Goal: Check status: Check status

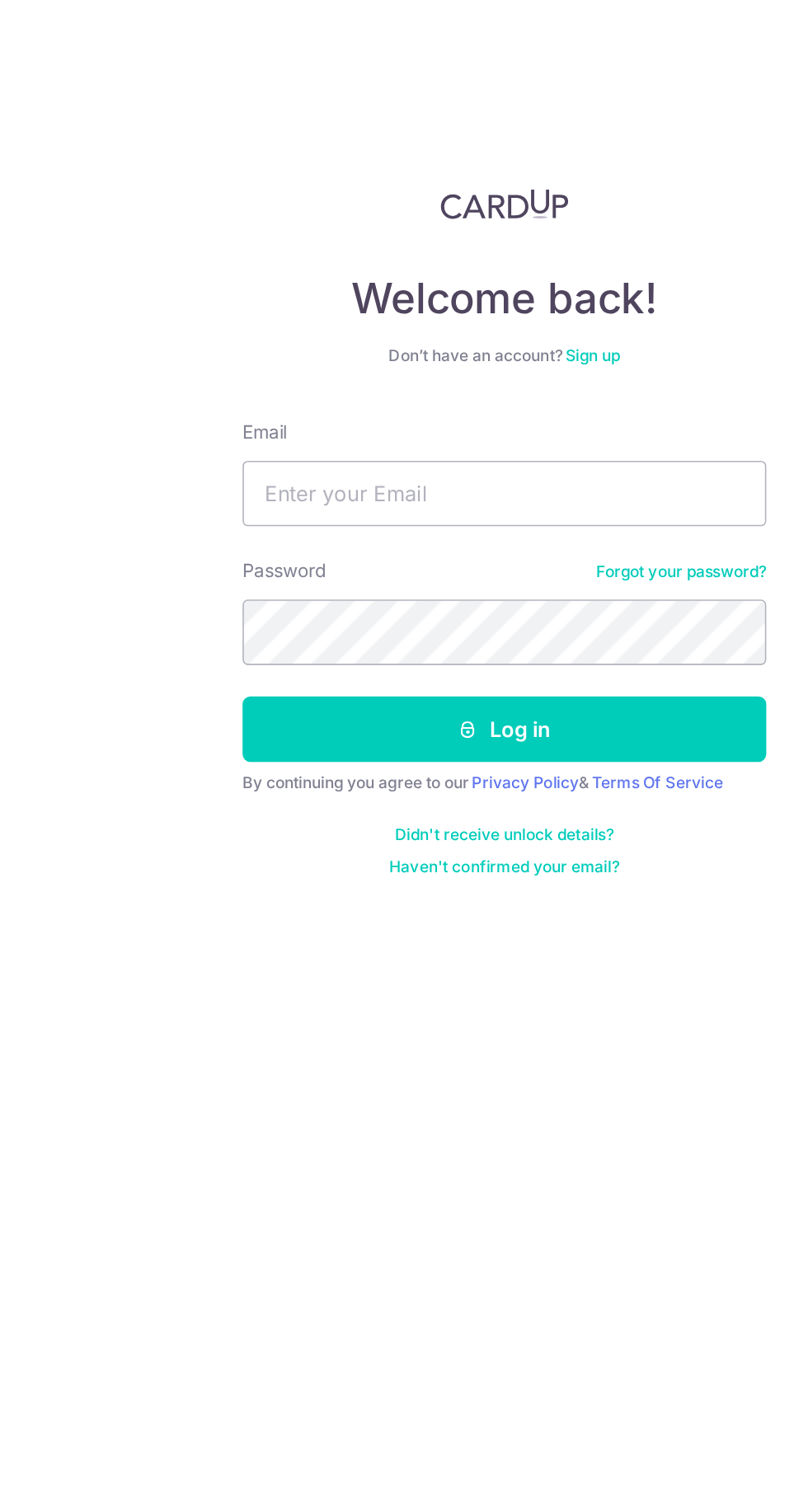
type input "[EMAIL_ADDRESS][DOMAIN_NAME]"
click at [485, 452] on button "Log in" at bounding box center [404, 459] width 329 height 41
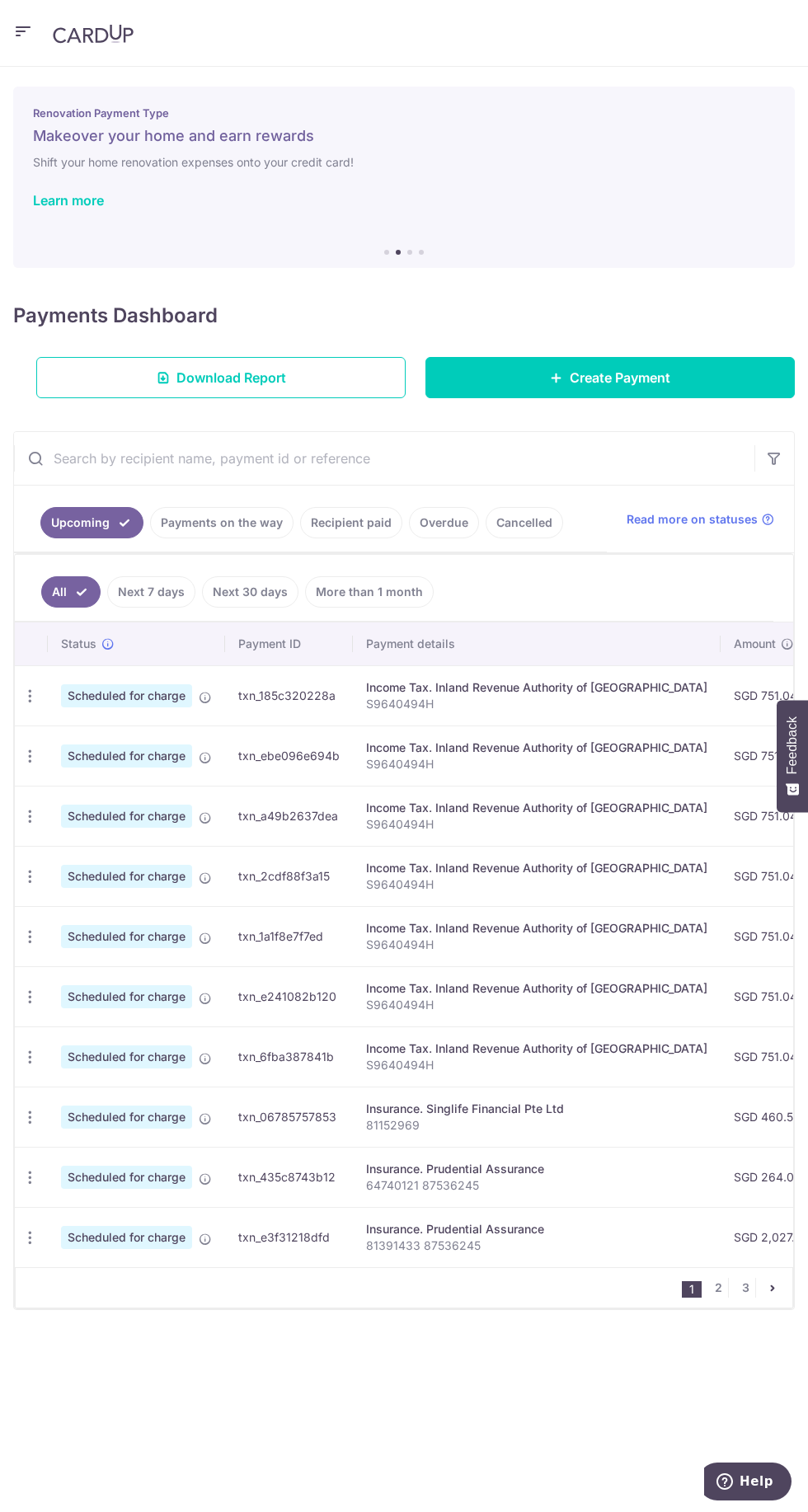
click at [228, 523] on link "Payments on the way" at bounding box center [221, 523] width 143 height 32
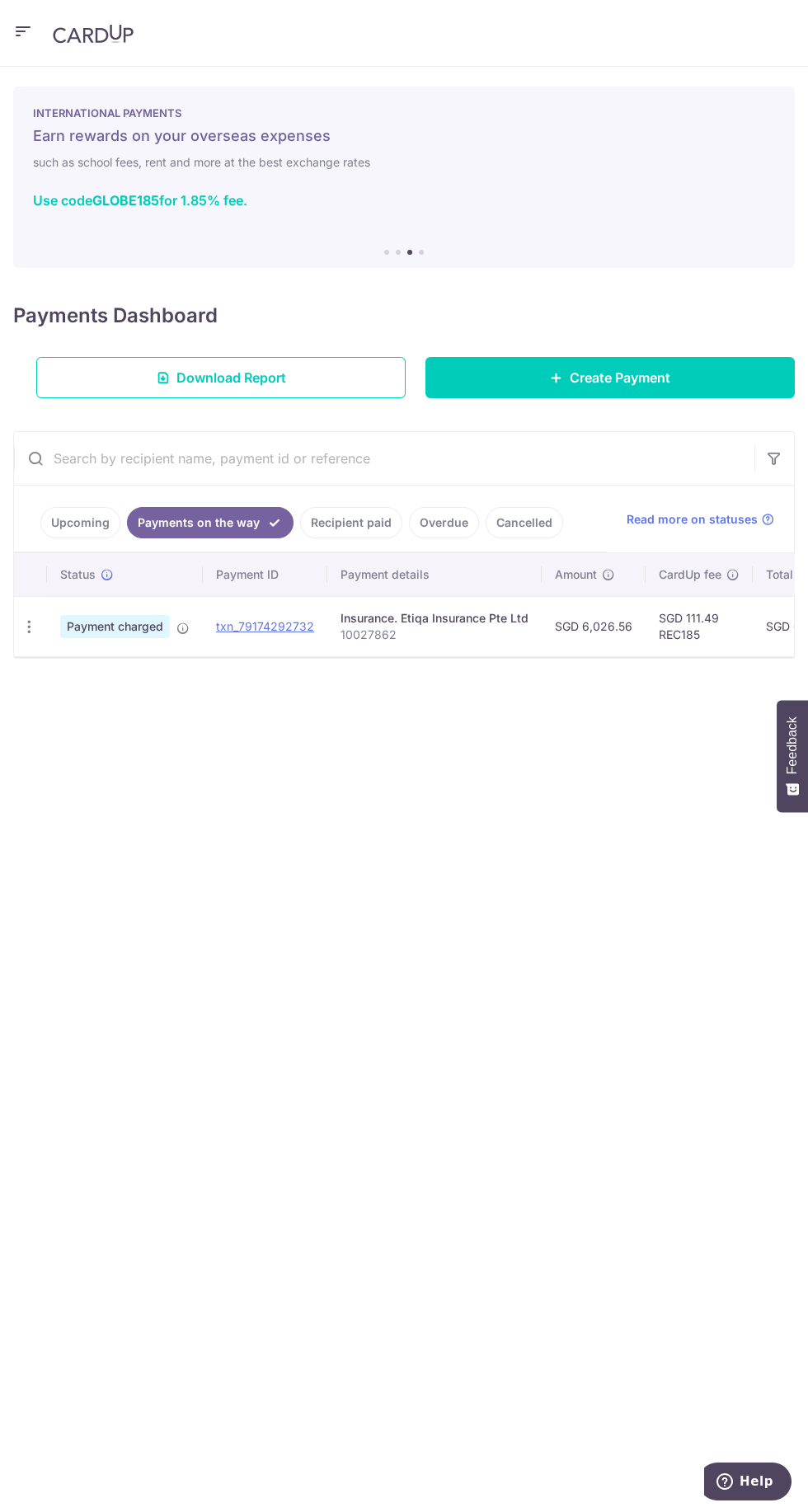
click at [363, 521] on link "Recipient paid" at bounding box center [351, 523] width 102 height 32
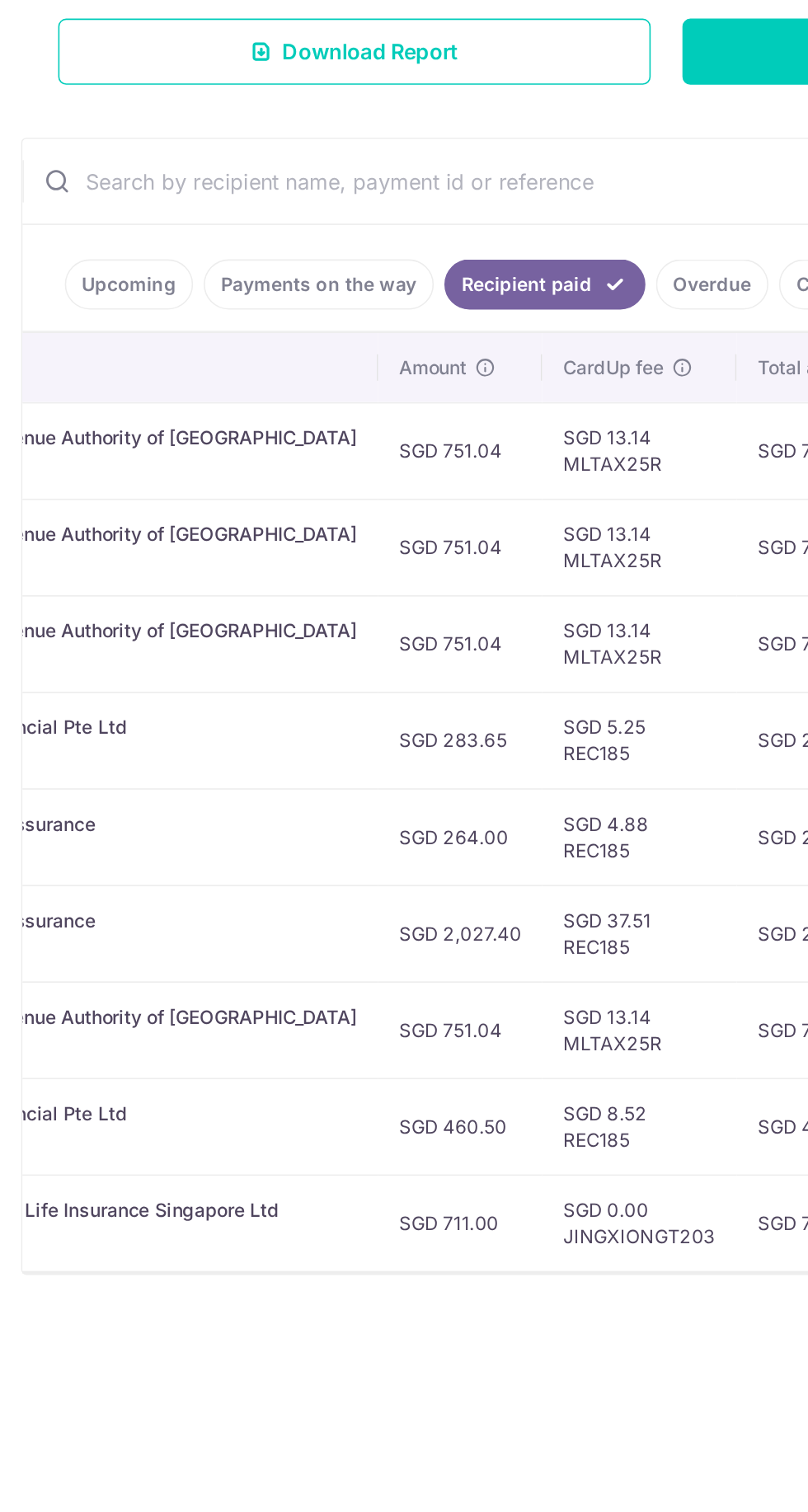
scroll to position [0, 453]
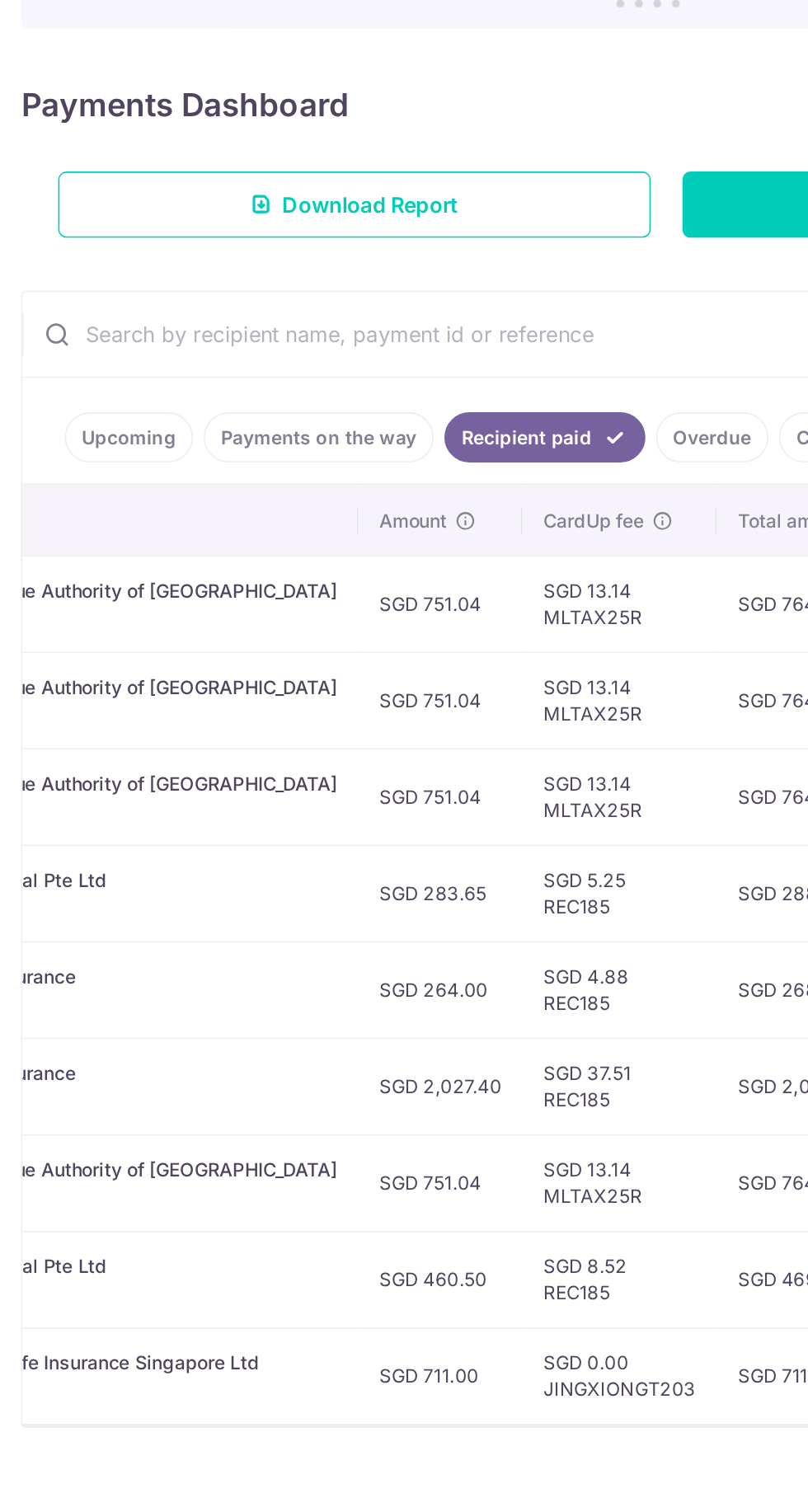
click at [187, 525] on link "Payments on the way" at bounding box center [198, 523] width 143 height 32
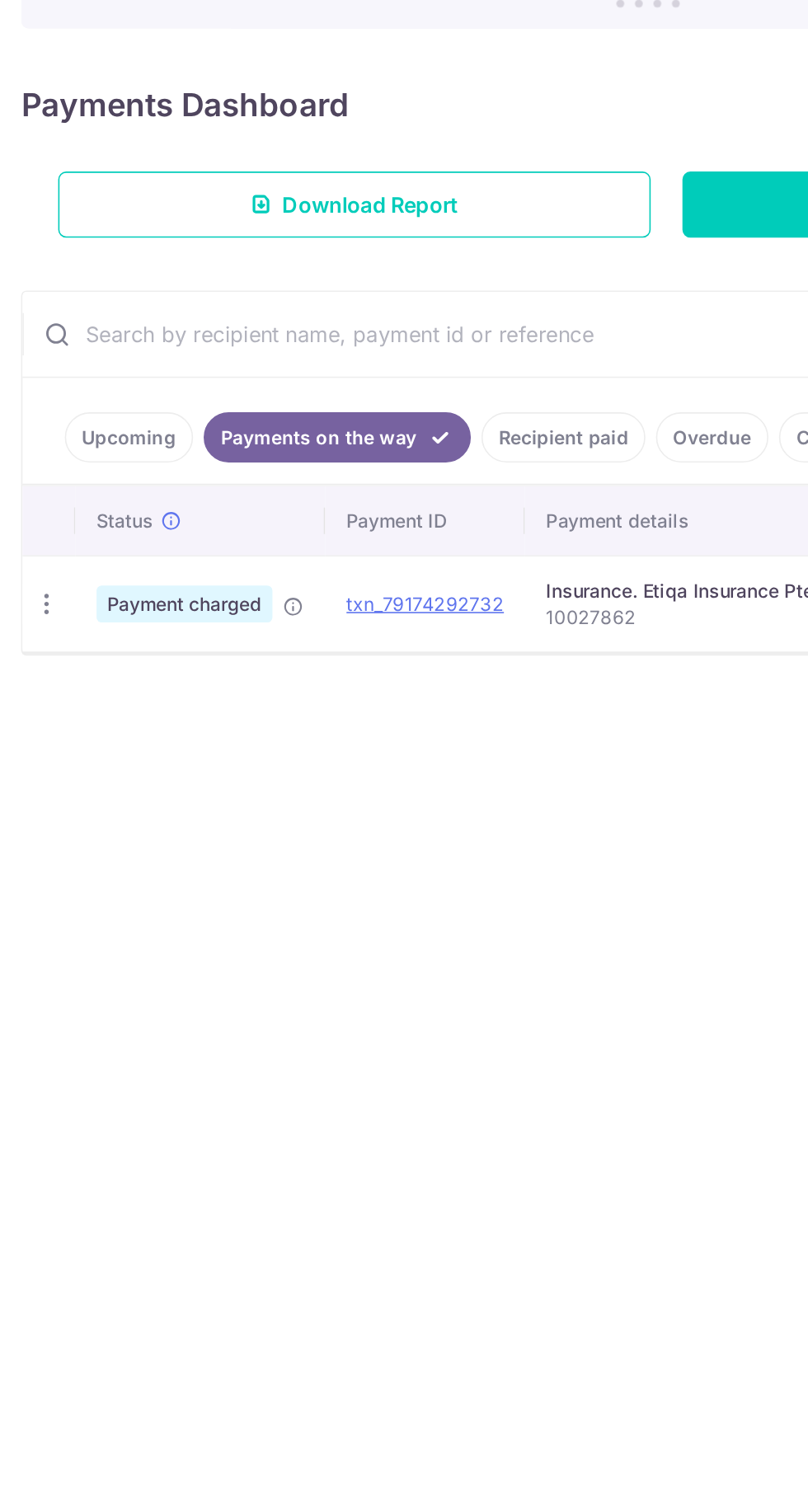
click at [401, 610] on div "Insurance. Etiqa Insurance Pte Ltd" at bounding box center [434, 618] width 188 height 16
click at [288, 620] on link "txn_79174292732" at bounding box center [265, 626] width 98 height 14
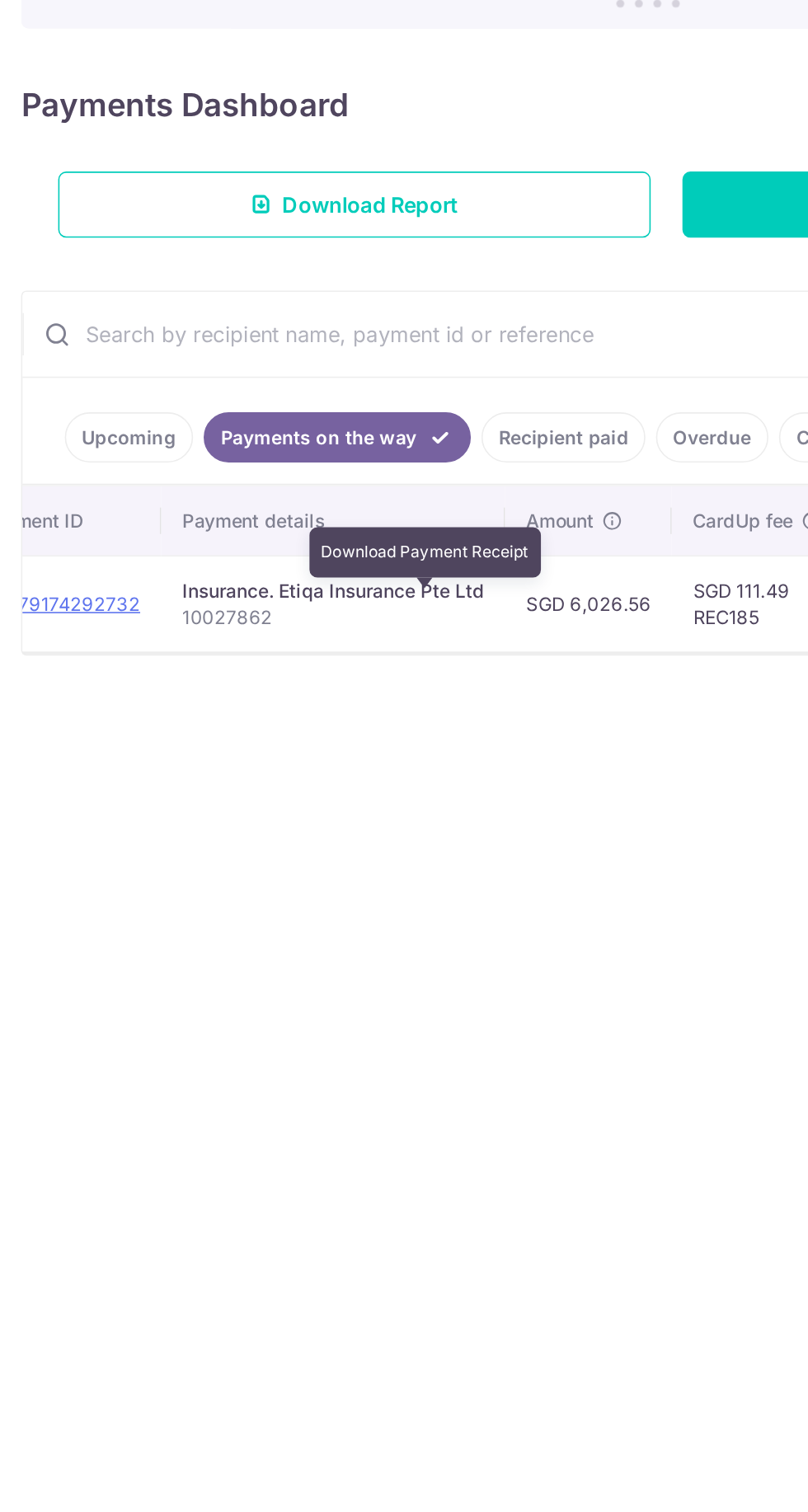
click at [385, 631] on td "SGD 6,026.56" at bounding box center [366, 626] width 104 height 60
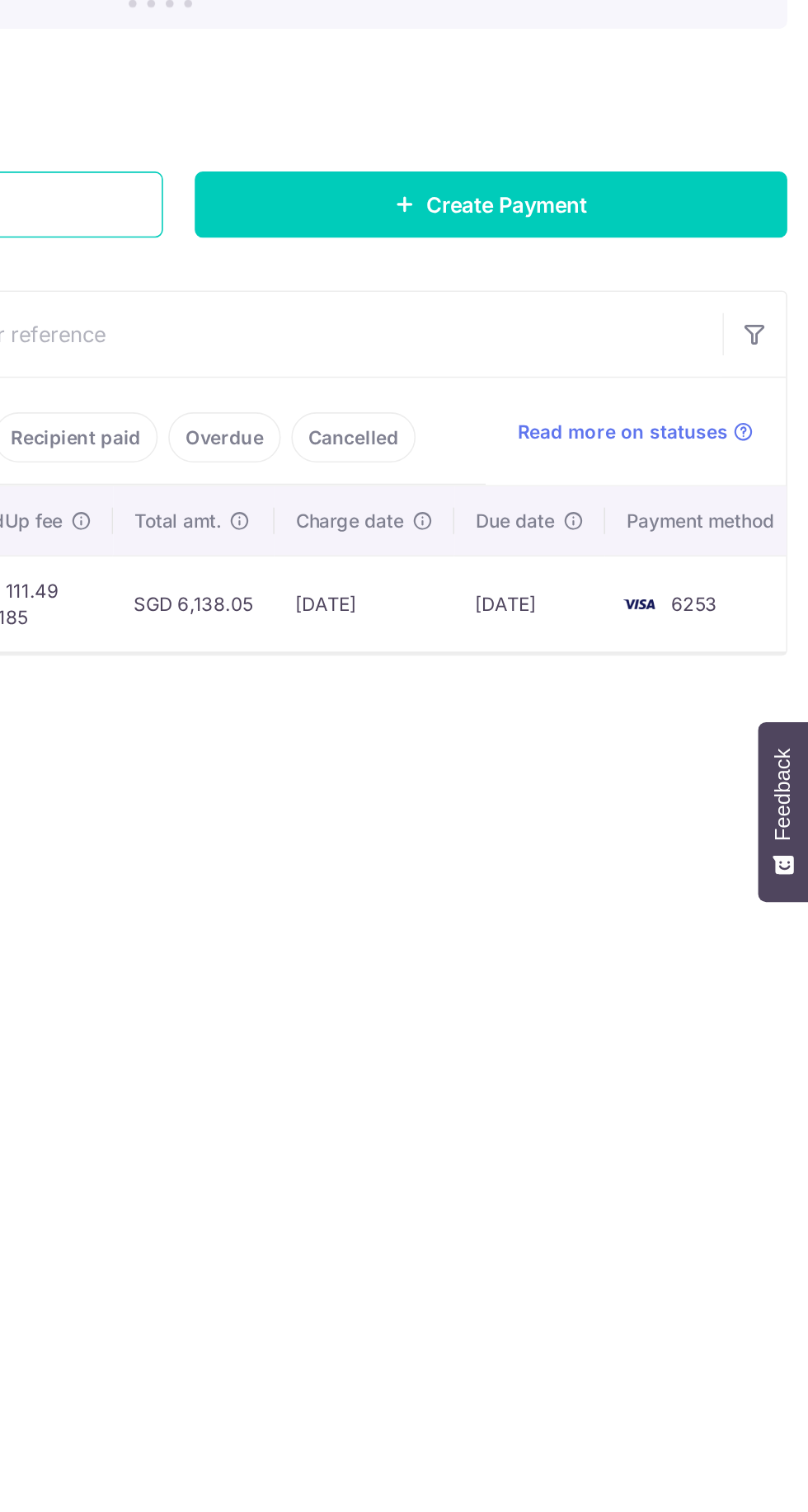
scroll to position [0, 0]
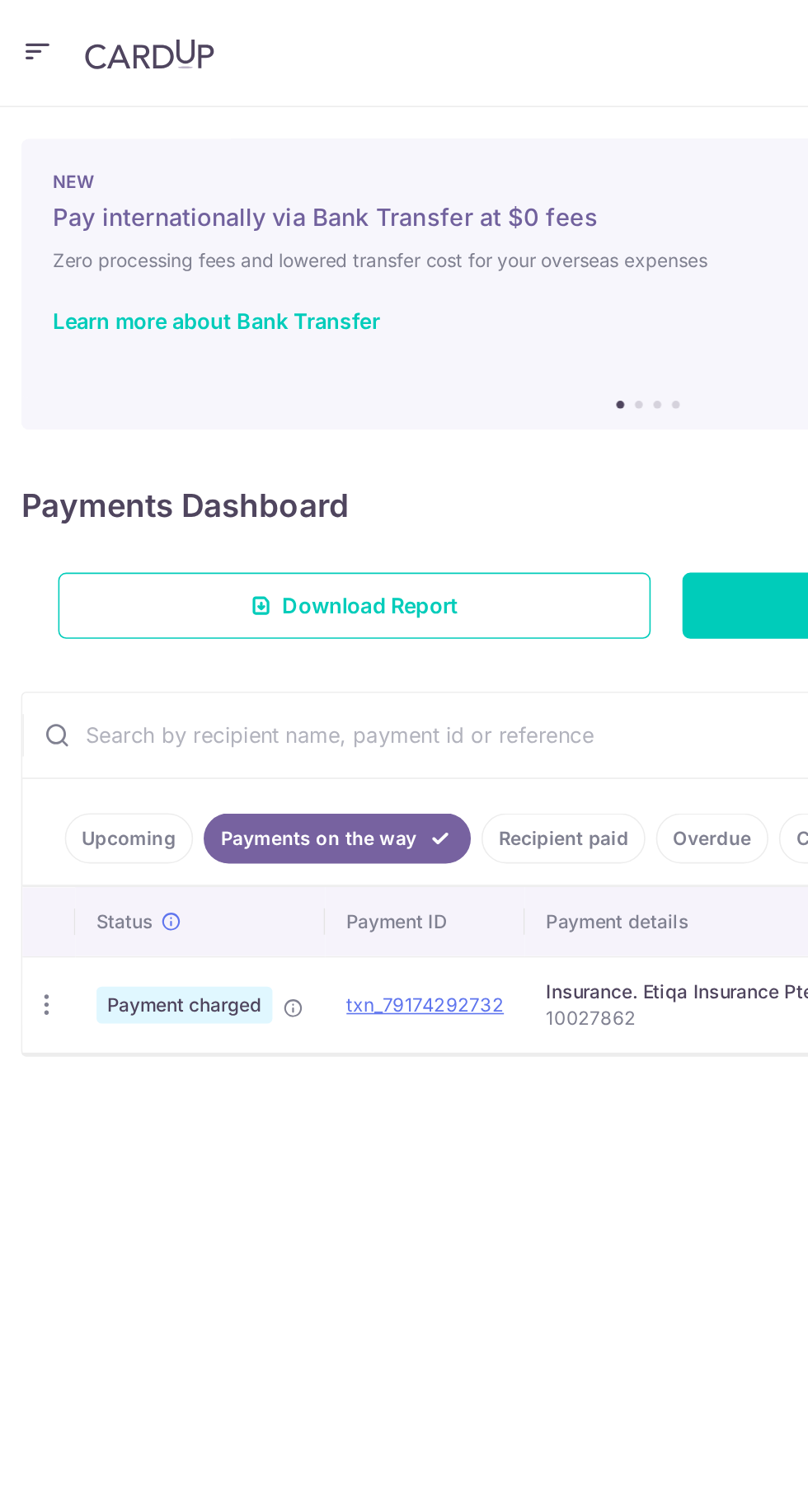
click at [16, 34] on icon "button" at bounding box center [22, 32] width 20 height 21
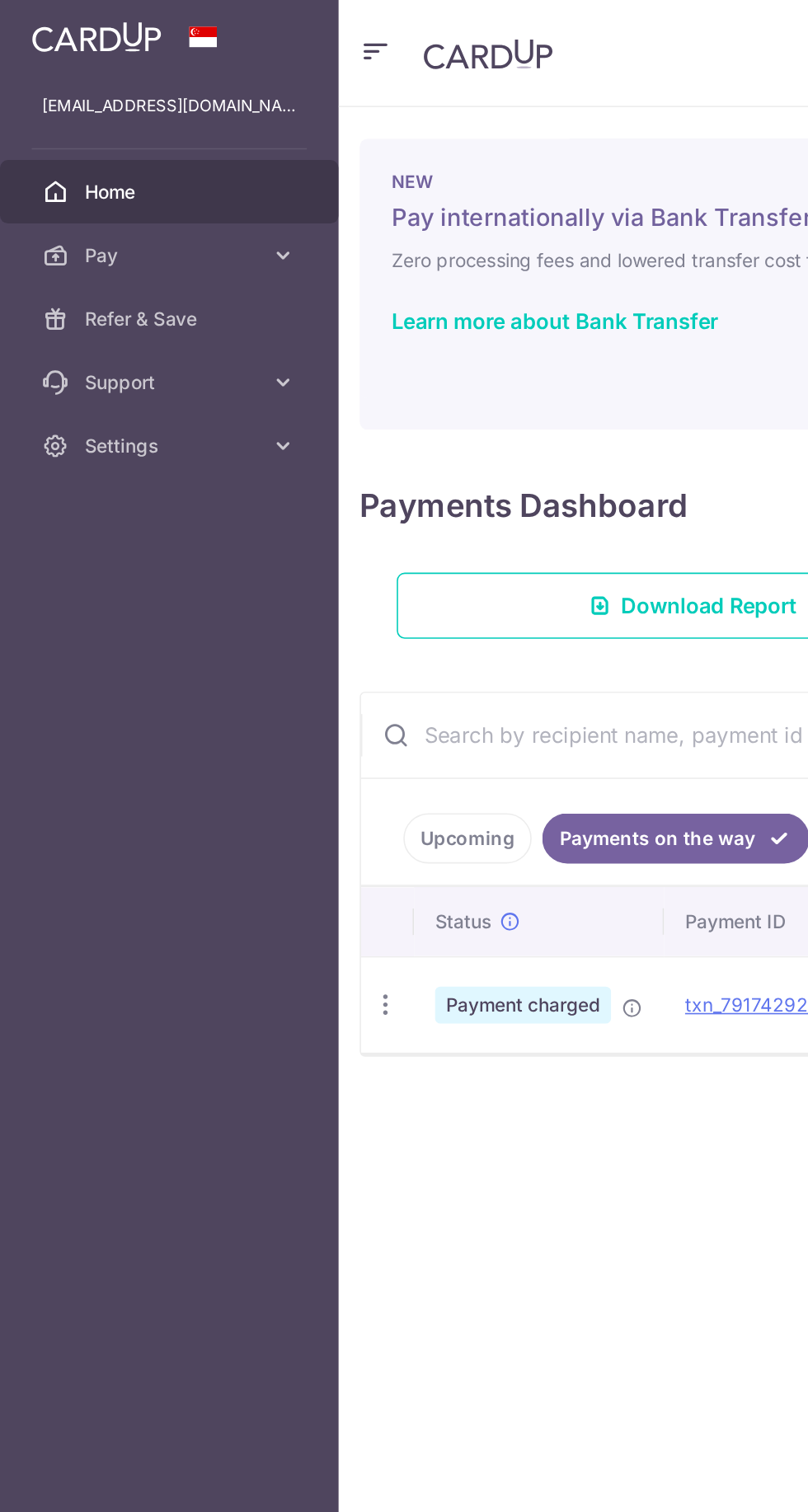
click at [186, 273] on link "Settings" at bounding box center [106, 278] width 211 height 39
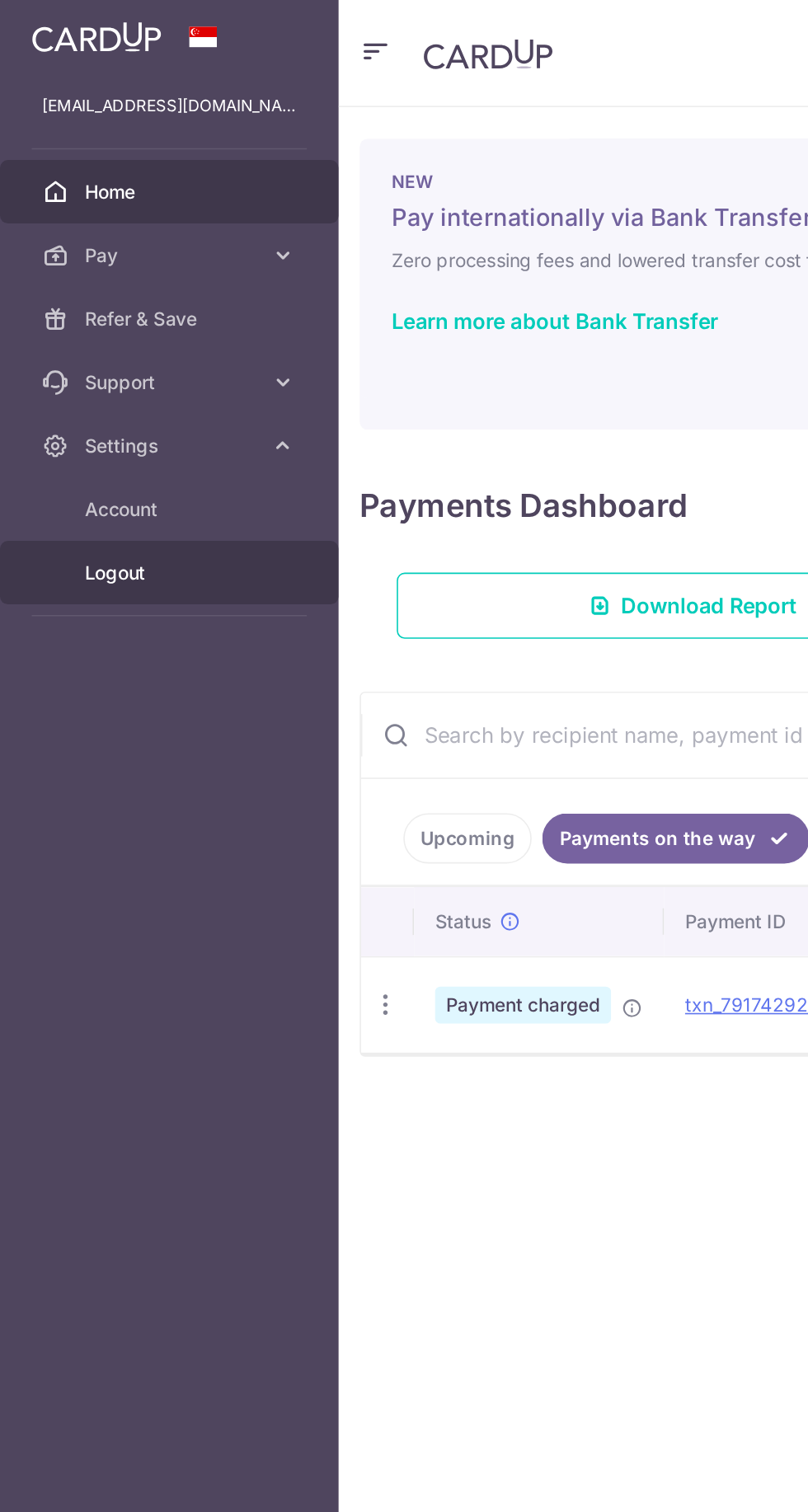
click at [87, 366] on link "Logout" at bounding box center [106, 357] width 211 height 39
